Goal: Task Accomplishment & Management: Use online tool/utility

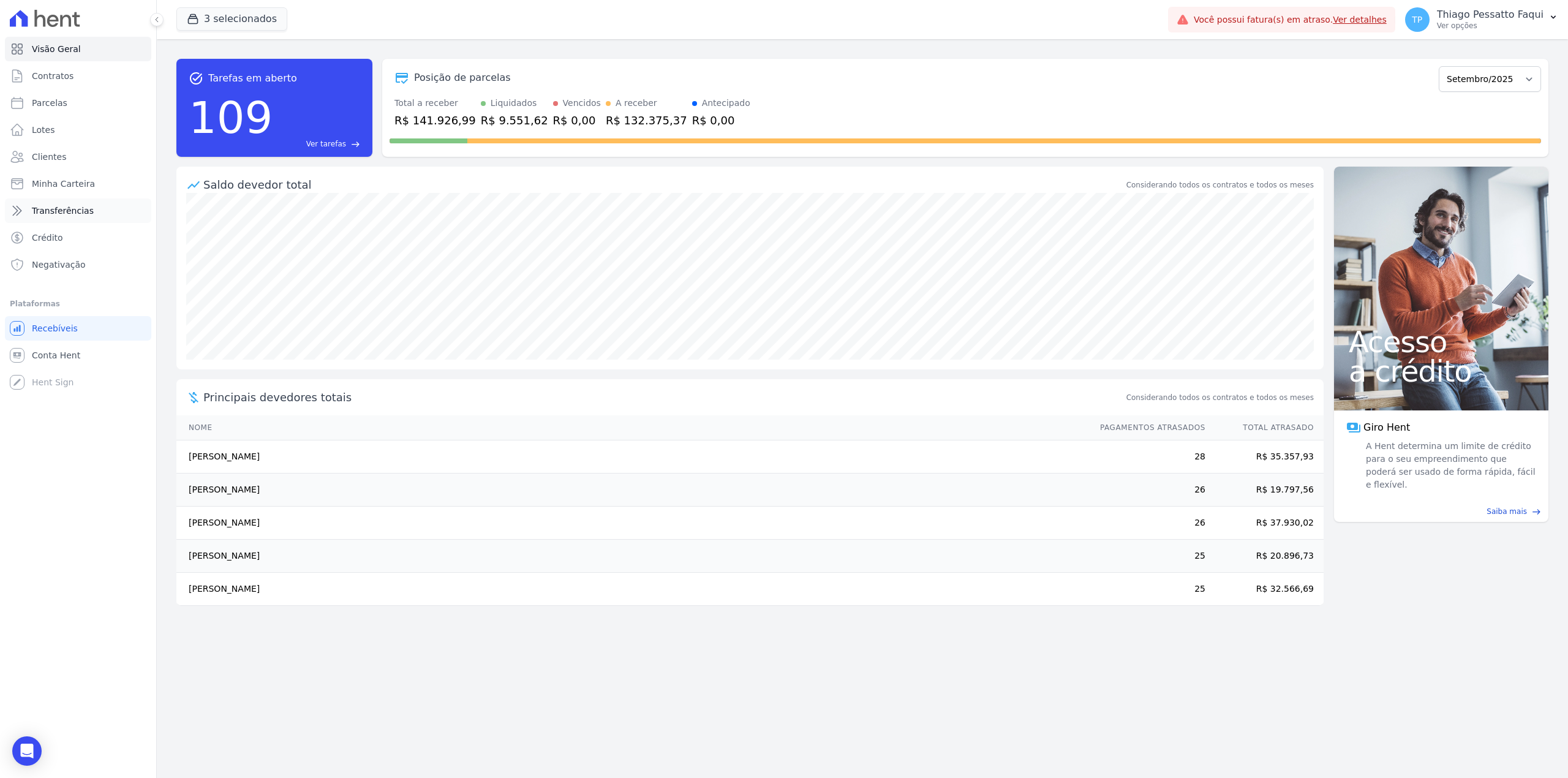
click at [80, 211] on span "Transferências" at bounding box center [62, 210] width 61 height 12
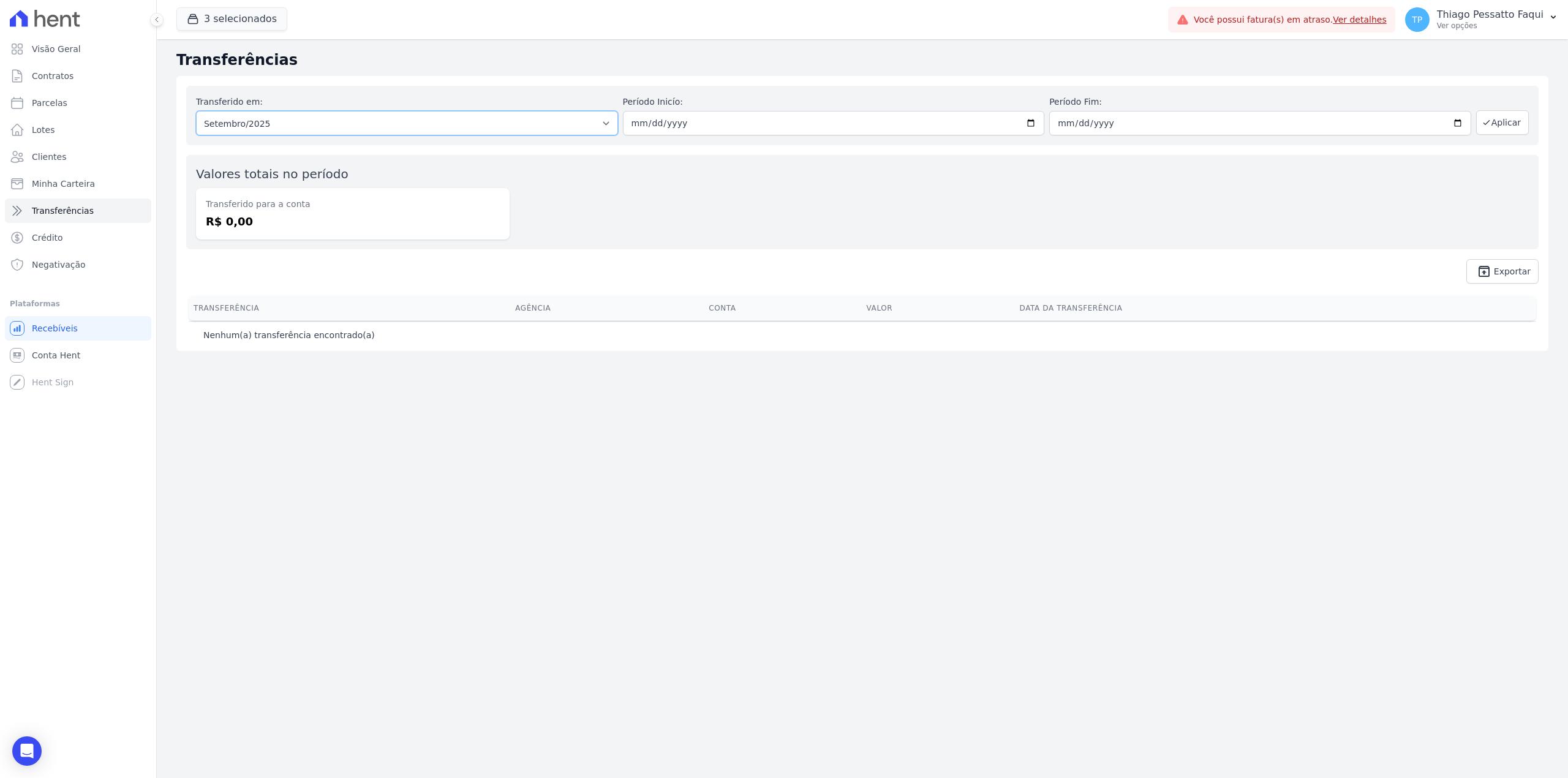
click at [303, 112] on select "Todos os meses Novembro/2022 Dezembro/2022 [GEOGRAPHIC_DATA]/2023 Fevereiro/202…" at bounding box center [407, 123] width 422 height 25
click at [224, 22] on button "3 selecionados" at bounding box center [231, 18] width 111 height 23
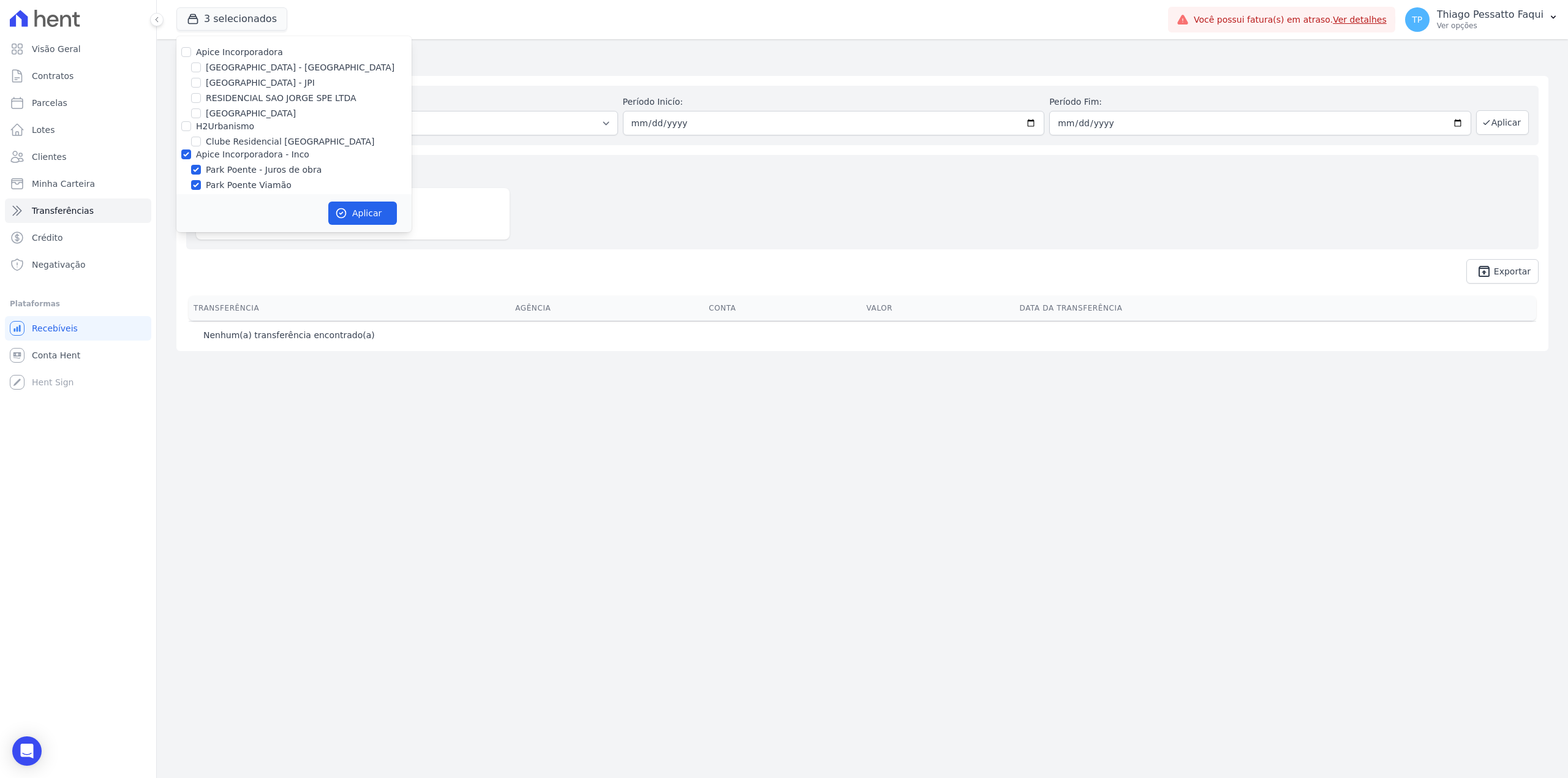
click at [246, 154] on label "Apice Incorporadora - Inco" at bounding box center [253, 154] width 114 height 10
click at [191, 154] on input "Apice Incorporadora - Inco" at bounding box center [186, 154] width 10 height 10
checkbox input "false"
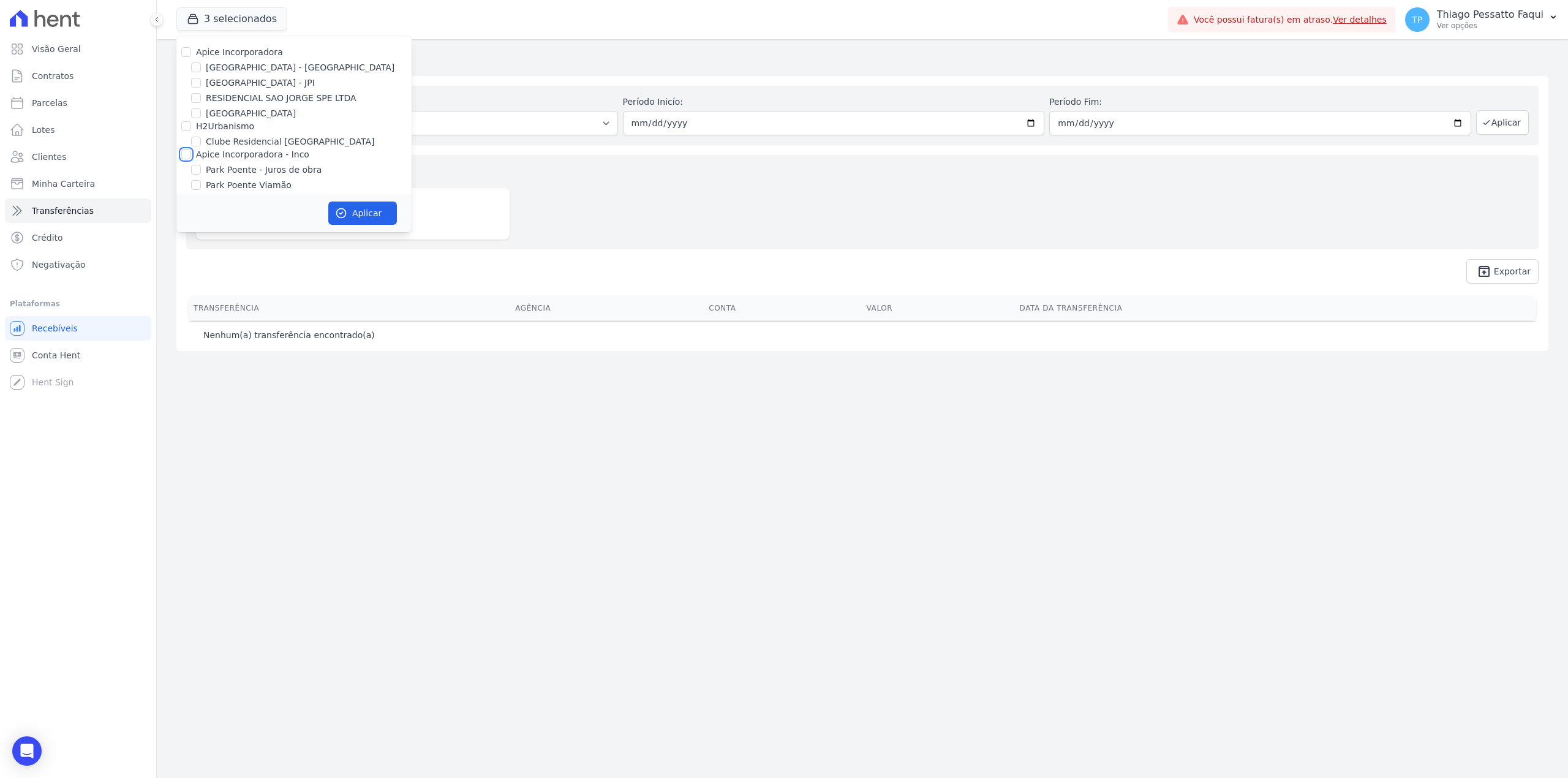
checkbox input "false"
click at [236, 64] on label "[GEOGRAPHIC_DATA] - [GEOGRAPHIC_DATA]" at bounding box center [300, 68] width 189 height 13
click at [201, 64] on input "[GEOGRAPHIC_DATA] - [GEOGRAPHIC_DATA]" at bounding box center [195, 67] width 10 height 10
checkbox input "true"
click at [366, 215] on button "Aplicar" at bounding box center [362, 213] width 69 height 23
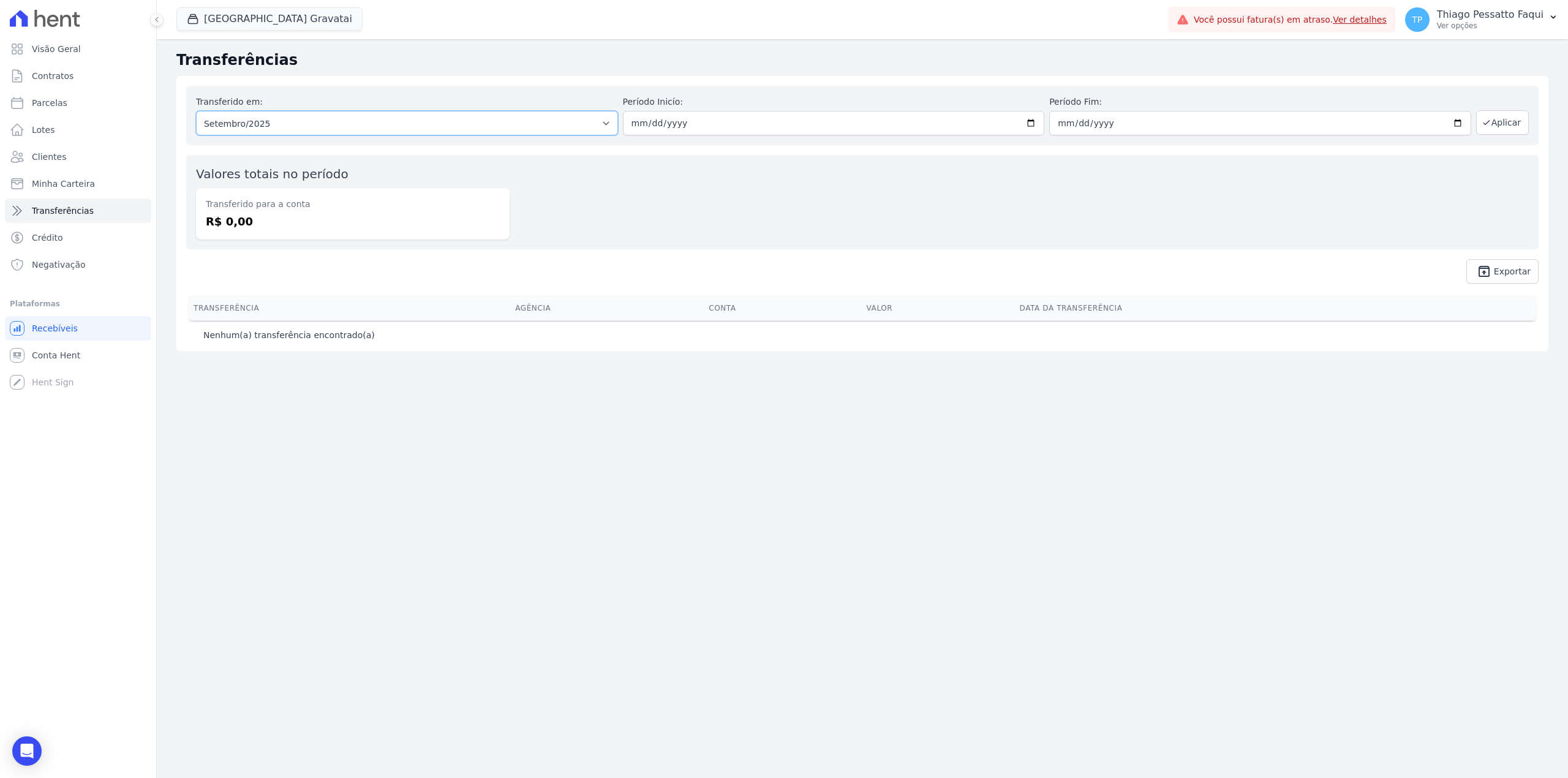
click at [523, 114] on select "Todos os meses Dezembro/[GEOGRAPHIC_DATA]/2024 Fevereiro/2024 Março/2024 Abril/…" at bounding box center [407, 123] width 422 height 25
select select "08/2025"
click at [196, 111] on select "Todos os meses Dezembro/[GEOGRAPHIC_DATA]/2024 Fevereiro/2024 Março/2024 Abril/…" at bounding box center [407, 123] width 422 height 25
click at [1509, 128] on button "Aplicar" at bounding box center [1502, 122] width 52 height 25
